Goal: Information Seeking & Learning: Learn about a topic

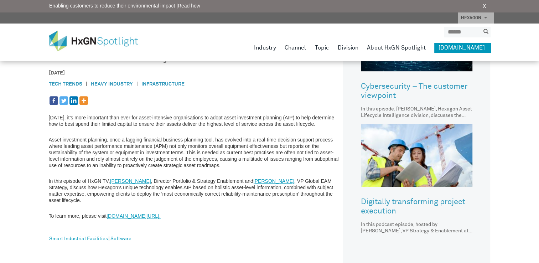
scroll to position [289, 0]
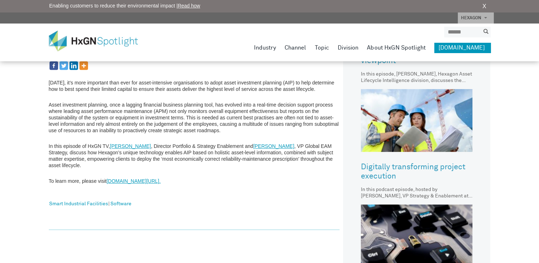
click at [154, 179] on link "[DOMAIN_NAME][URL]." at bounding box center [133, 181] width 54 height 6
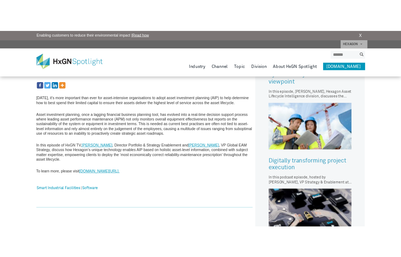
scroll to position [282, 0]
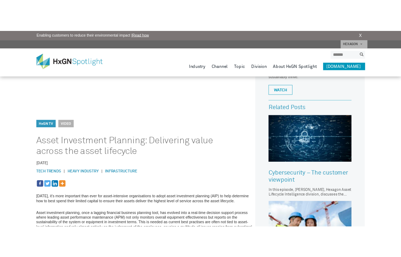
scroll to position [150, 0]
